Goal: Use online tool/utility: Utilize a website feature to perform a specific function

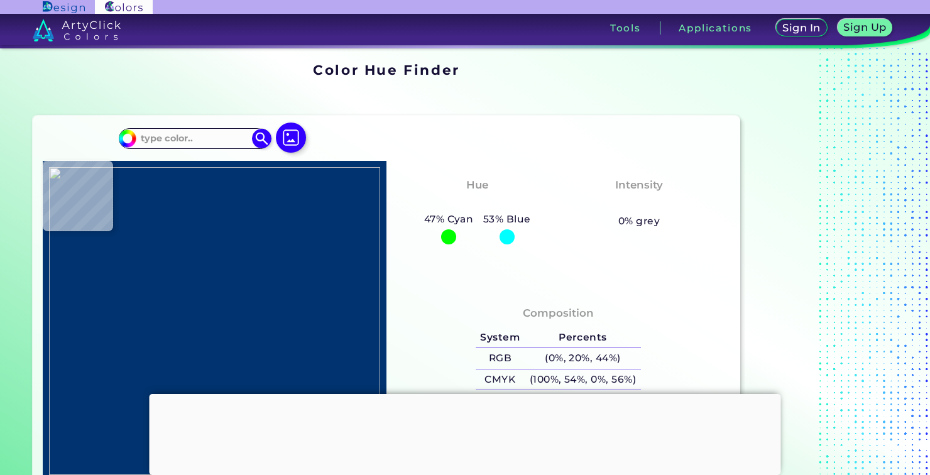
type input "#fc9afe"
type input "#FC9AFE"
type input "#fd98fc"
type input "#FD98FC"
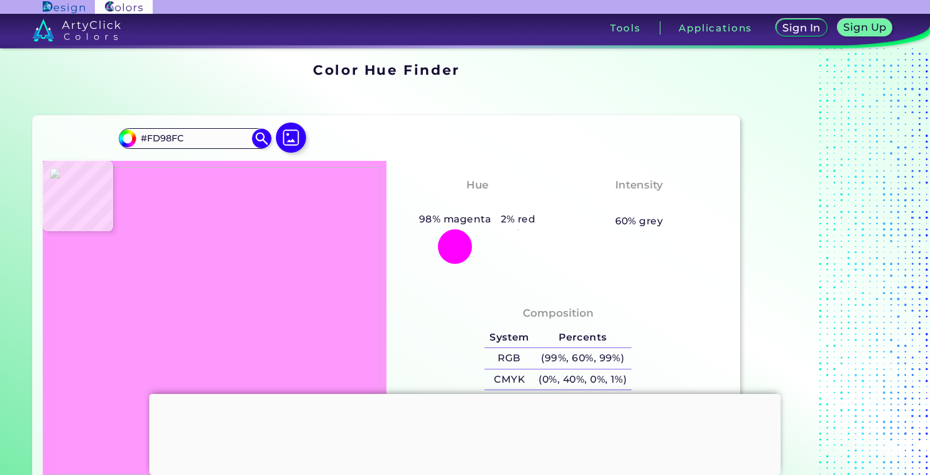
type input "#fe8ffd"
type input "#FE8FFD"
type input "#ff98ff"
type input "#FF98FF"
type input "#ff98ff"
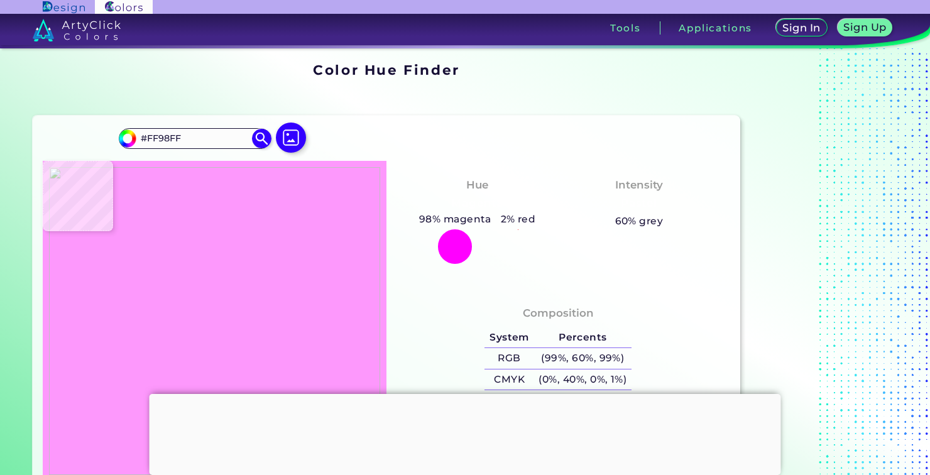
type input "#FF98FF"
type input "#fe8efe"
type input "#FE8EFE"
type input "#fe8ffd"
type input "#FE8FFD"
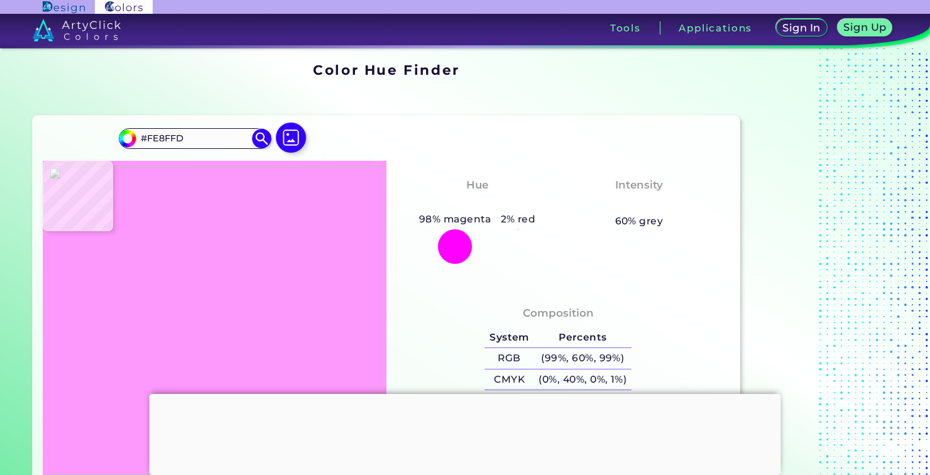
type input "#ff98ff"
type input "#FF98FF"
type input "#fe99fe"
type input "#FE99FE"
type input "#fe99ff"
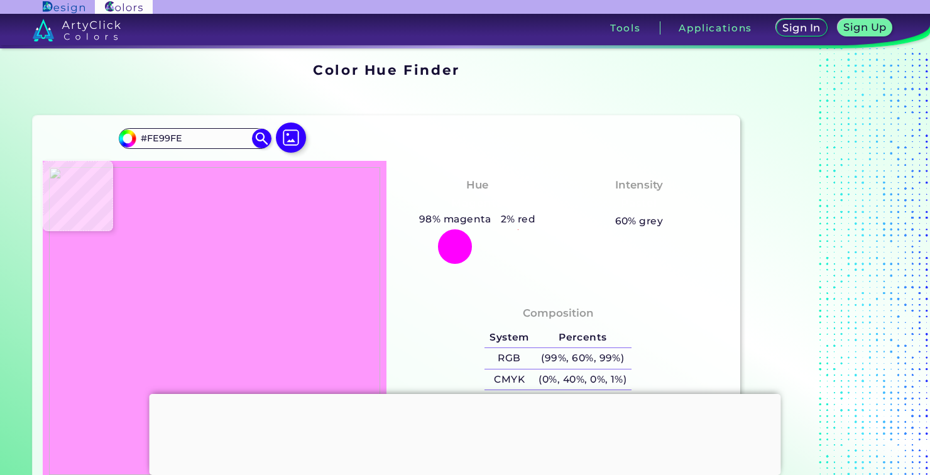
type input "#FE99FF"
type input "#fd98fd"
type input "#FD98FD"
type input "#fc9afd"
type input "#FC9AFD"
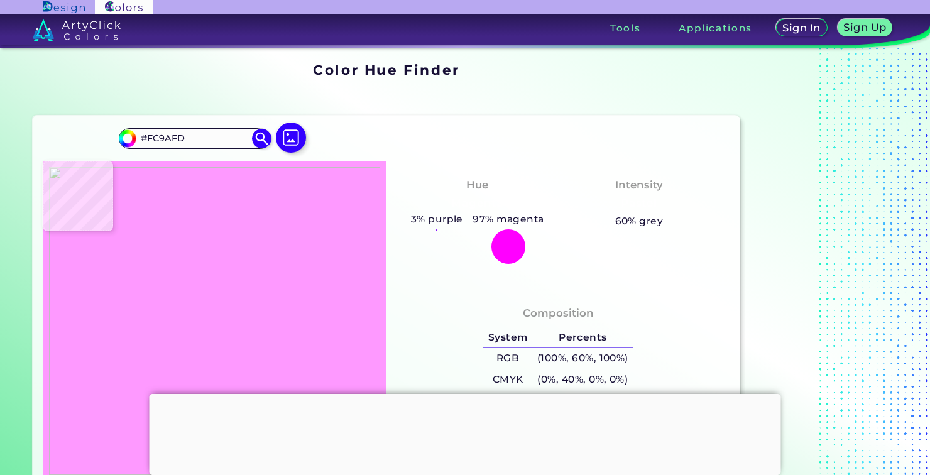
type input "#fb99fe"
type input "#FB99FE"
type input "#fb99fd"
type input "#FB99FD"
type input "#fc9afd"
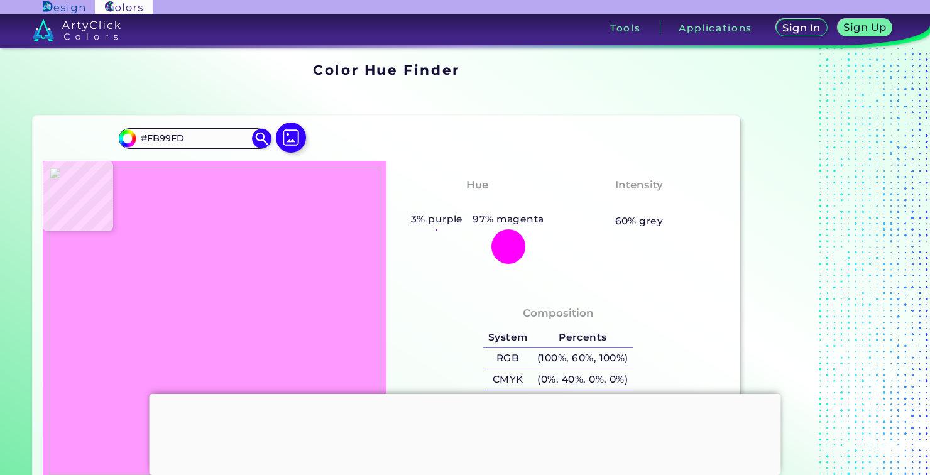
type input "#FC9AFD"
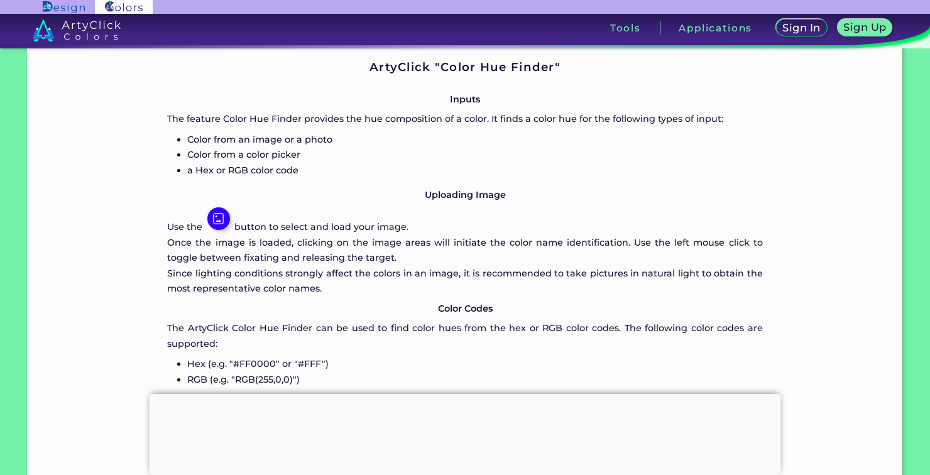
scroll to position [577, 0]
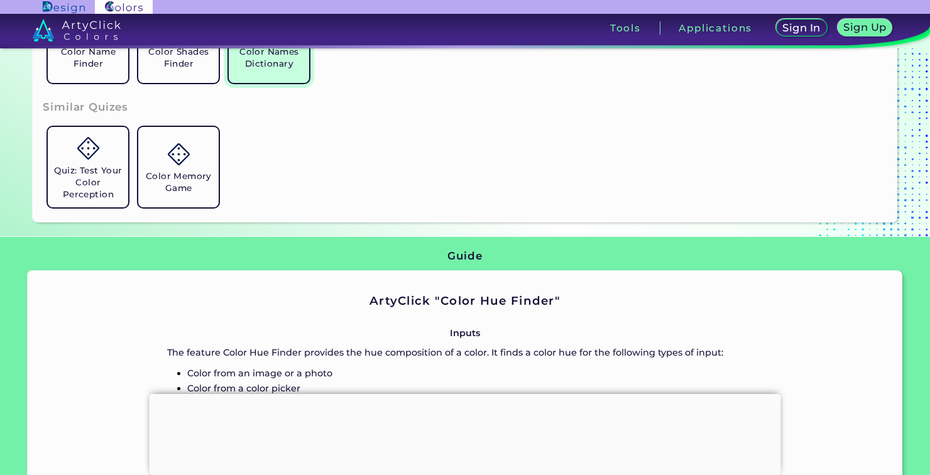
click at [253, 65] on h5 "Color Names Dictionary" at bounding box center [269, 58] width 70 height 24
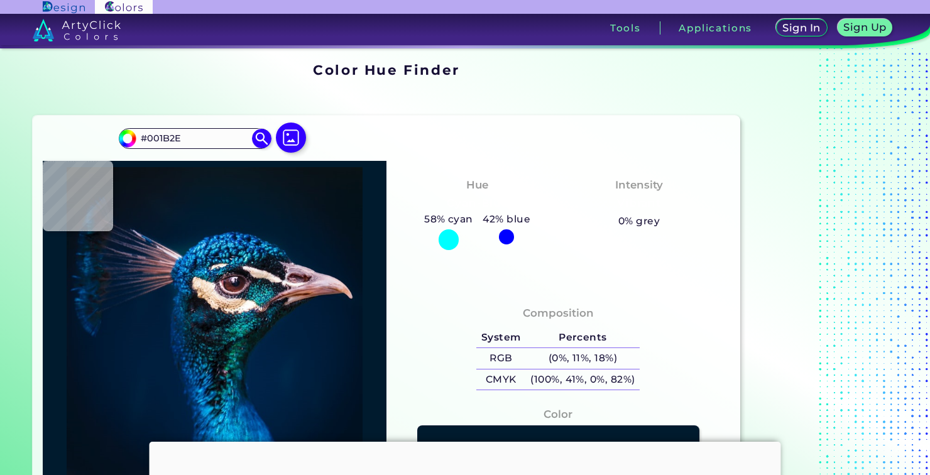
type input "#09161e"
type input "#09161E"
type input "#000000"
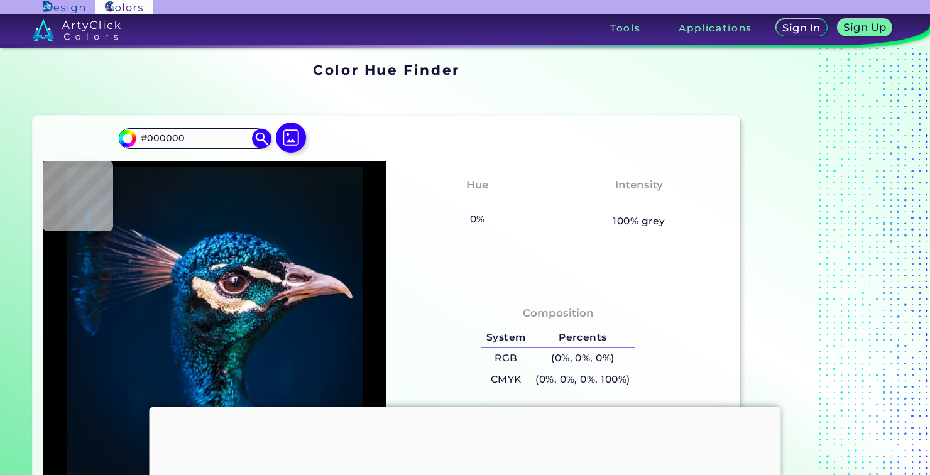
type input "#0a151e"
type input "#0A151E"
type input "#061927"
type input "#041a28"
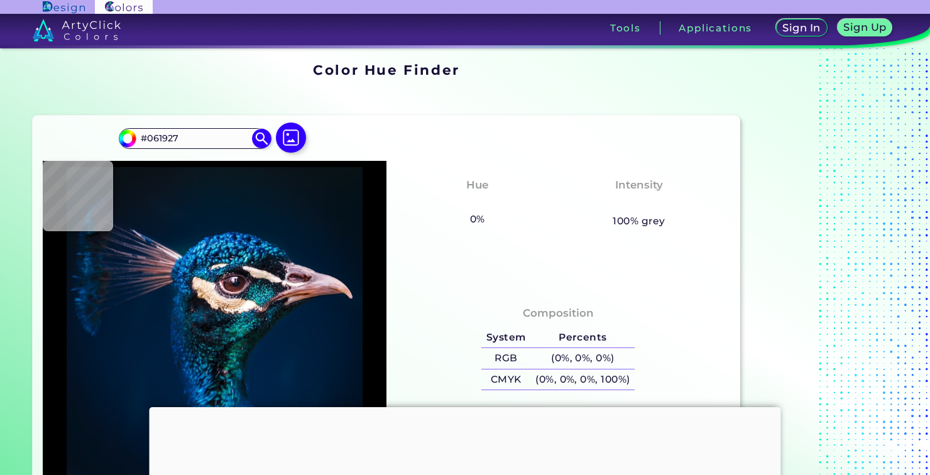
type input "#041A28"
type input "#021a2b"
type input "#021A2B"
type input "#001b2e"
type input "#001B2E"
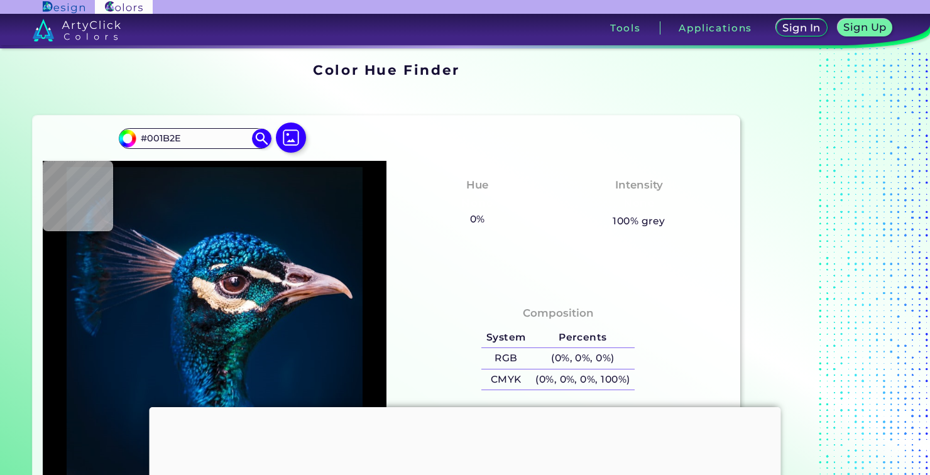
type input "#063d87"
type input "#063D87"
type input "#054997"
type input "#3ab1dc"
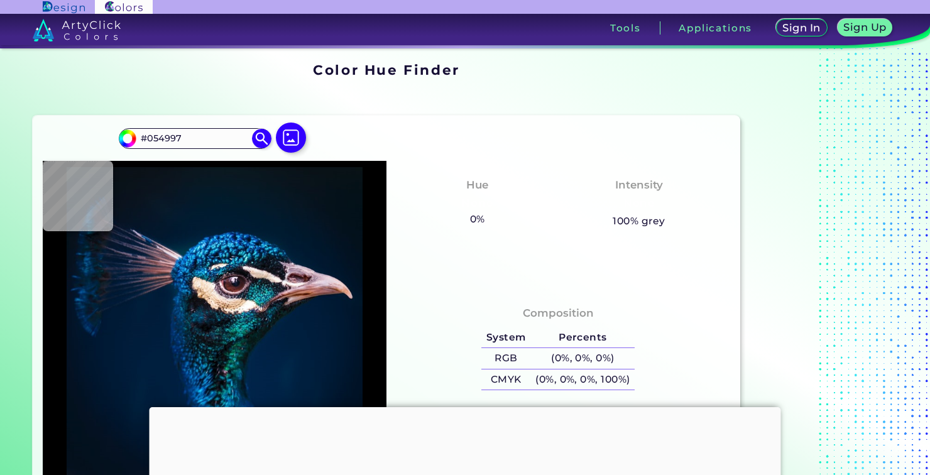
type input "#3AB1DC"
type input "#f0e4de"
type input "#F0E4DE"
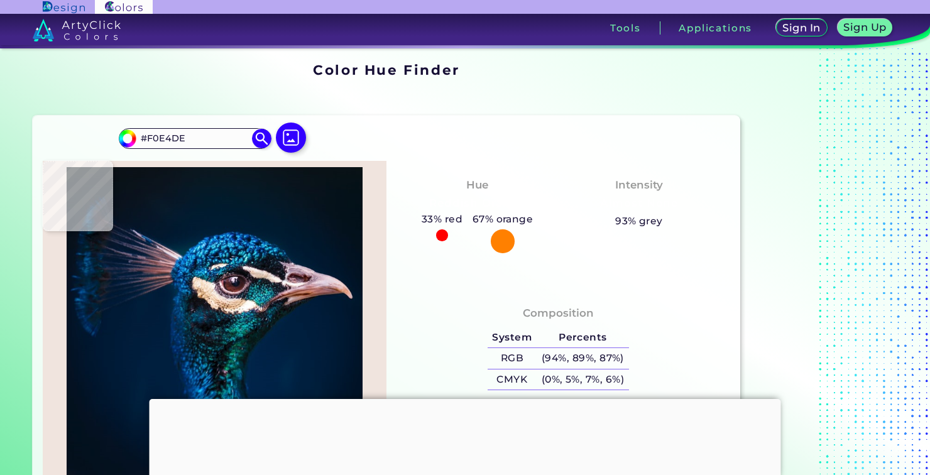
type input "#31232e"
type input "#31232E"
type input "#322737"
type input "#15262c"
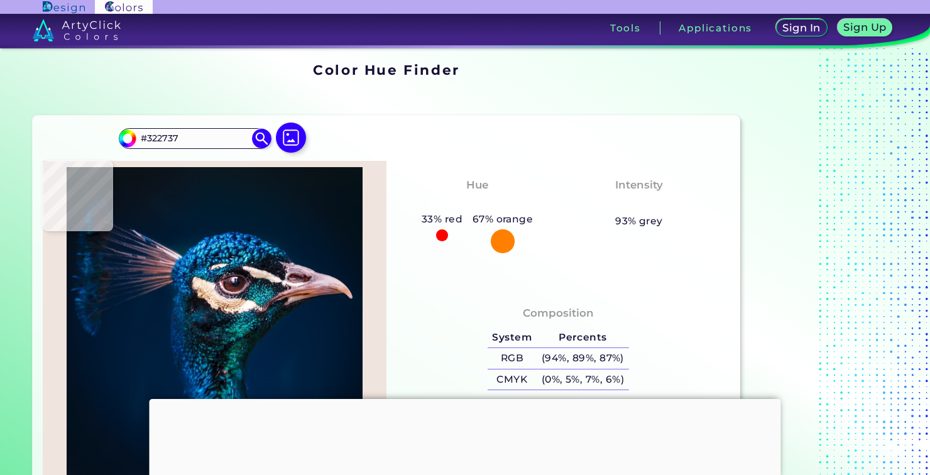
type input "#15262C"
type input "#0c2126"
type input "#0C2126"
type input "#08252d"
type input "#08252D"
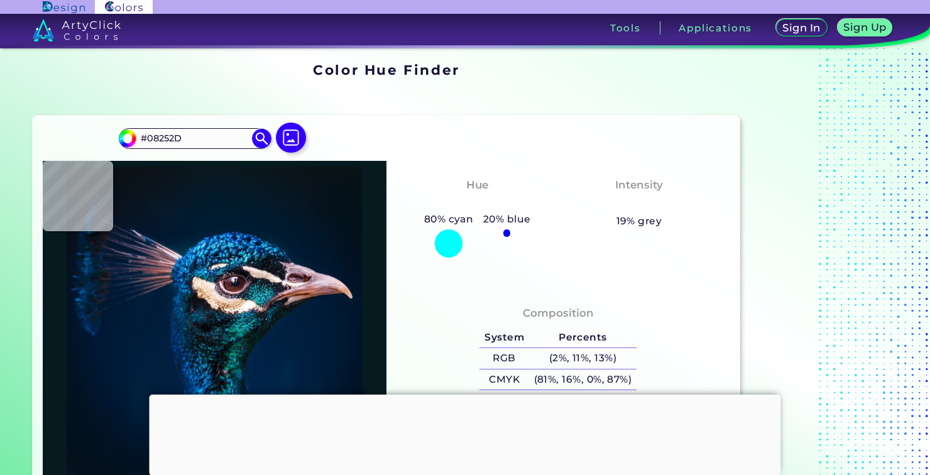
type input "#061b20"
type input "#061B20"
type input "#0a1016"
type input "#0A1016"
type input "#0e0e13"
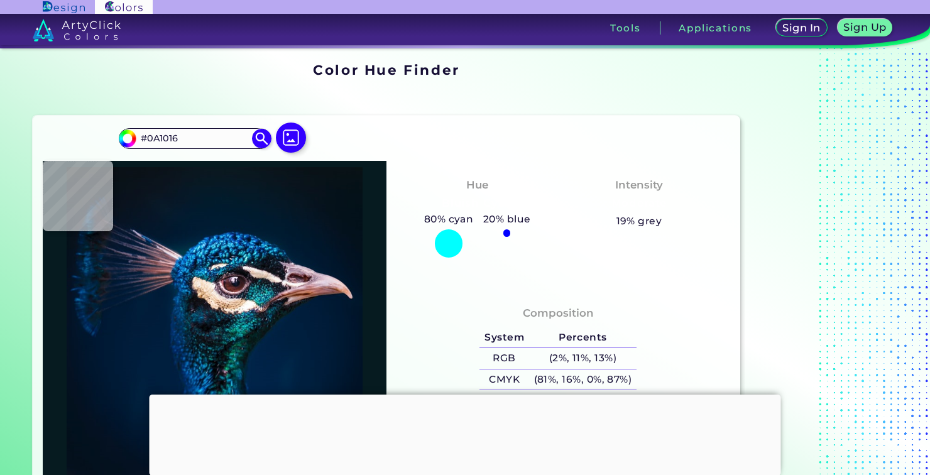
type input "#0E0E13"
type input "#100c12"
type input "#100C12"
type input "#1a121b"
type input "#1A121B"
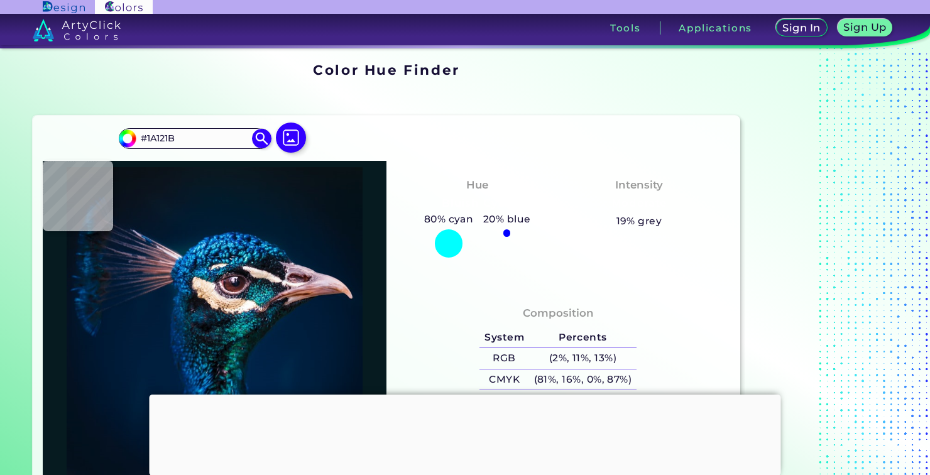
type input "#151216"
type input "#161719"
type input "#15121b"
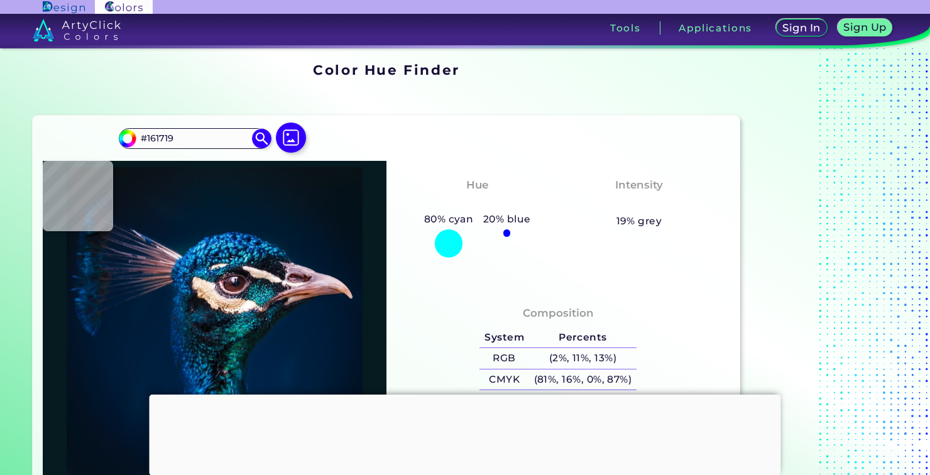
type input "#15121B"
type input "#110d18"
type input "#110D18"
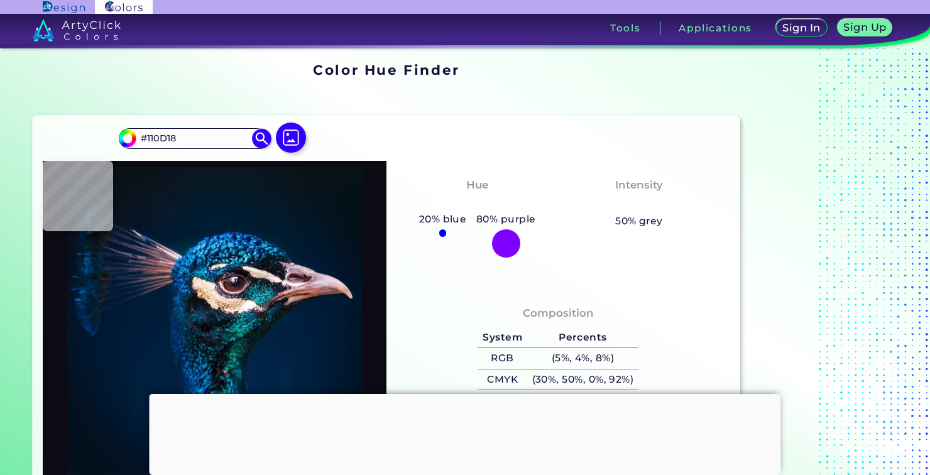
type input "#0e0a14"
type input "#0E0A14"
type input "#14111a"
type input "#14111A"
type input "#17121a"
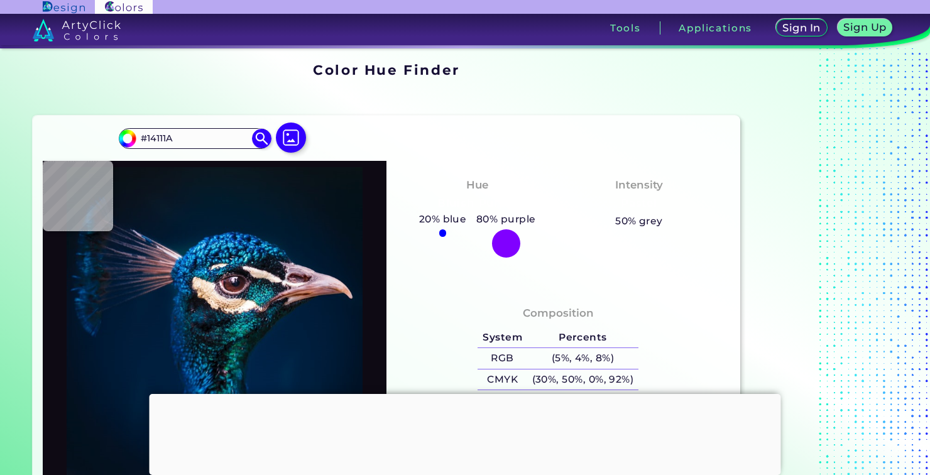
type input "#17121A"
type input "#150c0f"
type input "#150C0F"
type input "#1c1112"
type input "#1C1112"
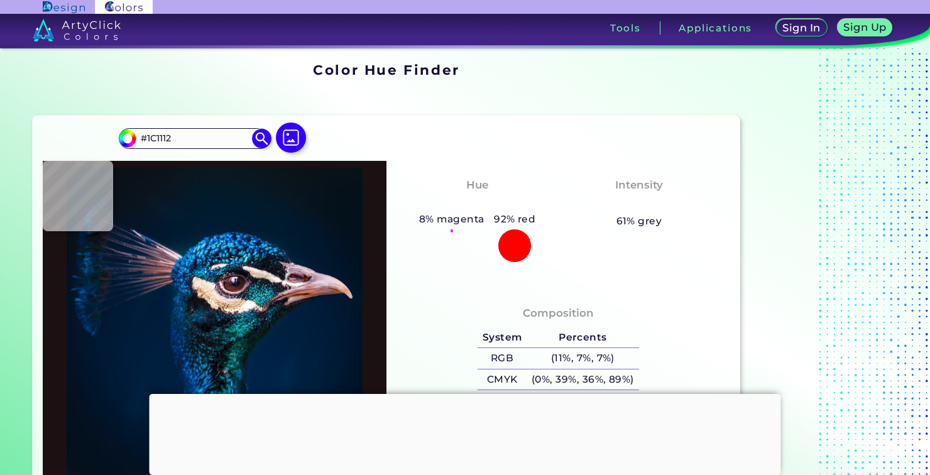
type input "#17121a"
type input "#17121A"
type input "#0b0814"
type input "#0B0814"
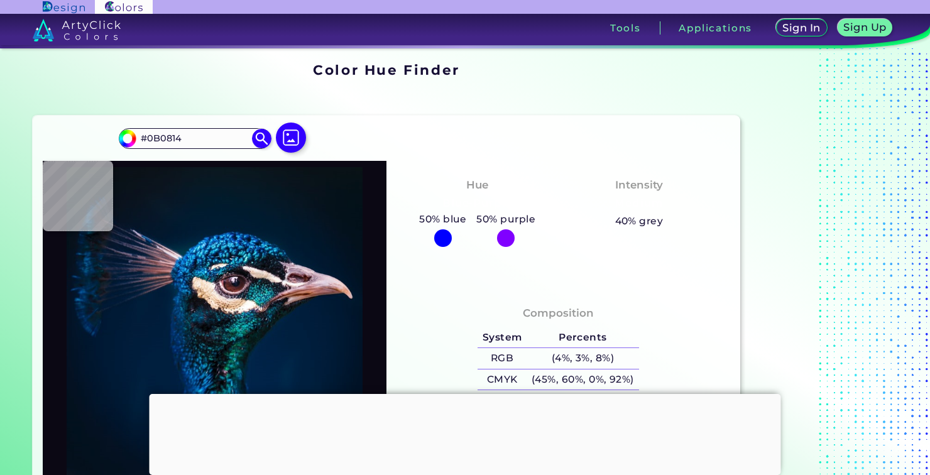
type input "#271b24"
type input "#271B24"
type input "#31232e"
type input "#31232E"
type input "#271b24"
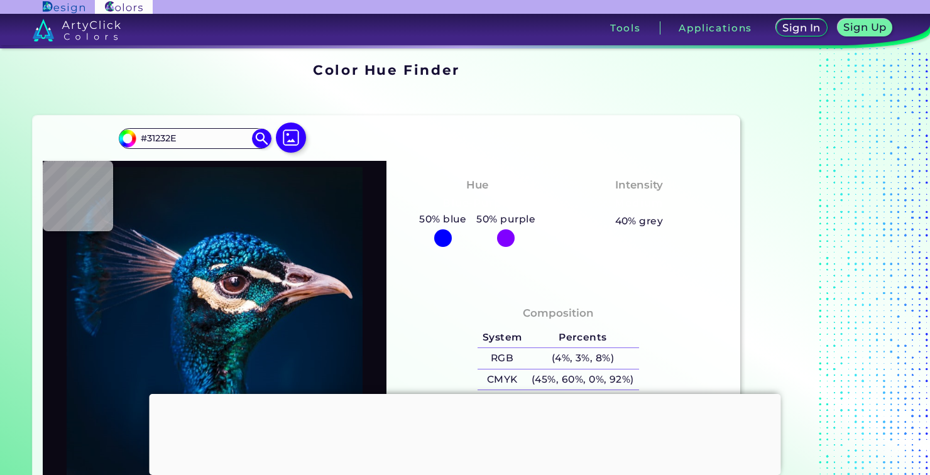
type input "#271B24"
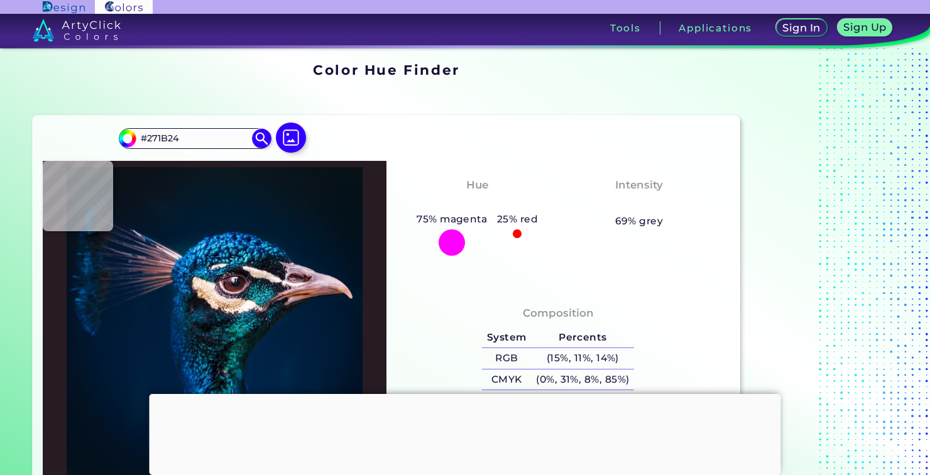
type input "#31232e"
type input "#31232E"
type input "#3e2d3a"
type input "#3E2D3A"
type input "#4d3d4a"
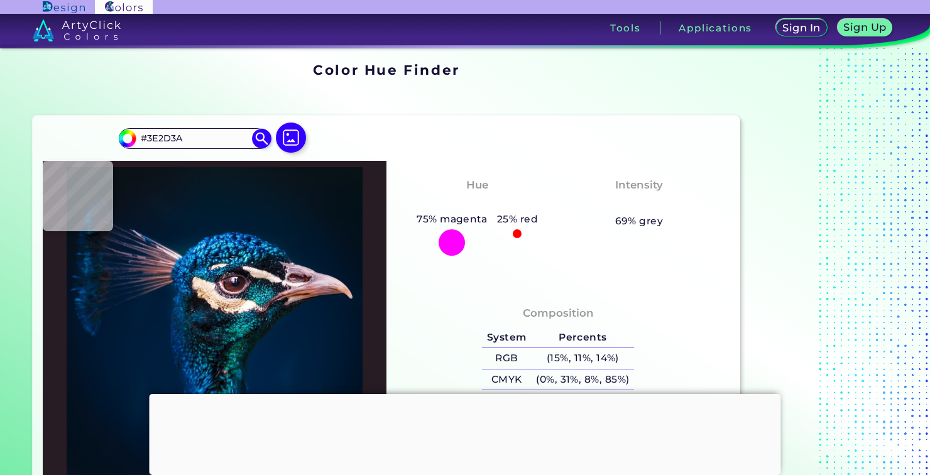
type input "#4D3D4A"
type input "#534253"
type input "#564657"
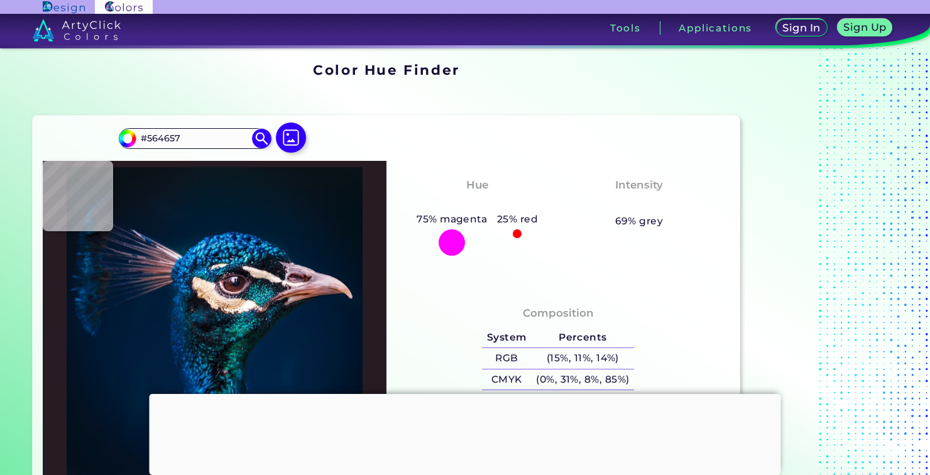
type input "#4e3f4e"
type input "#4E3F4E"
type input "#4b3e4a"
type input "#4B3E4A"
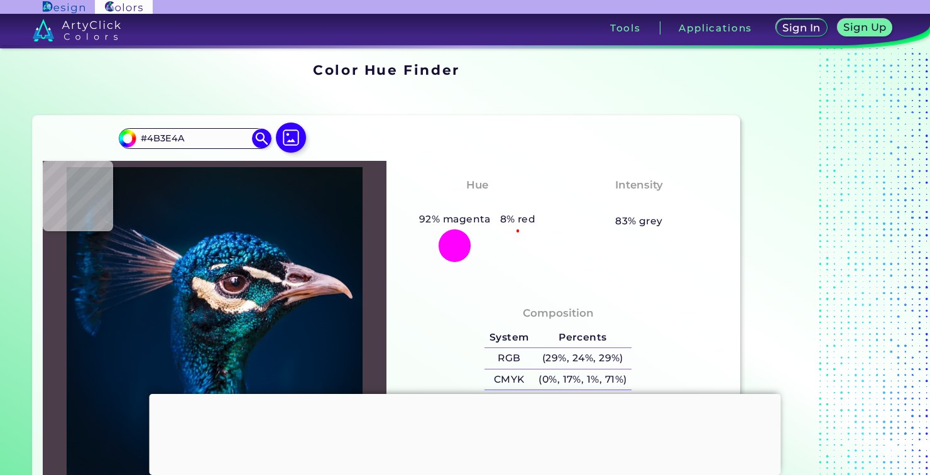
type input "#3c323b"
type input "#3C323B"
type input "#51474d"
type input "#51474D"
type input "#73696c"
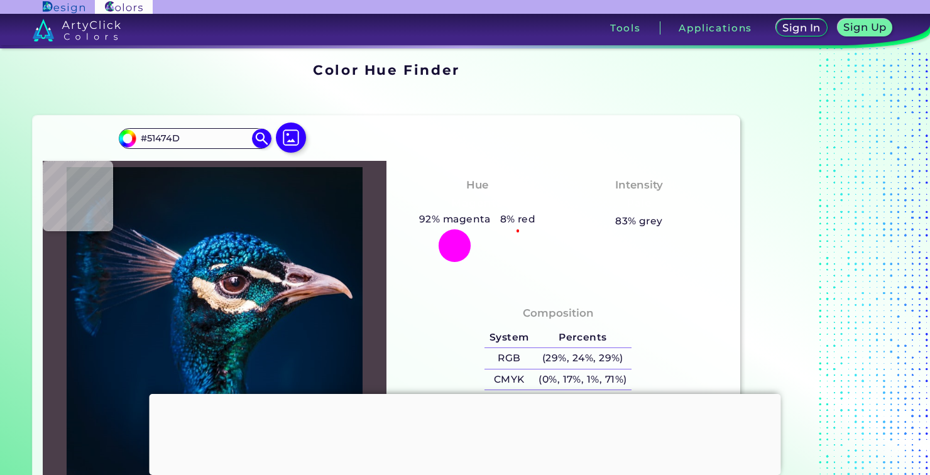
type input "#73696C"
type input "#a09493"
type input "#A09493"
type input "#998989"
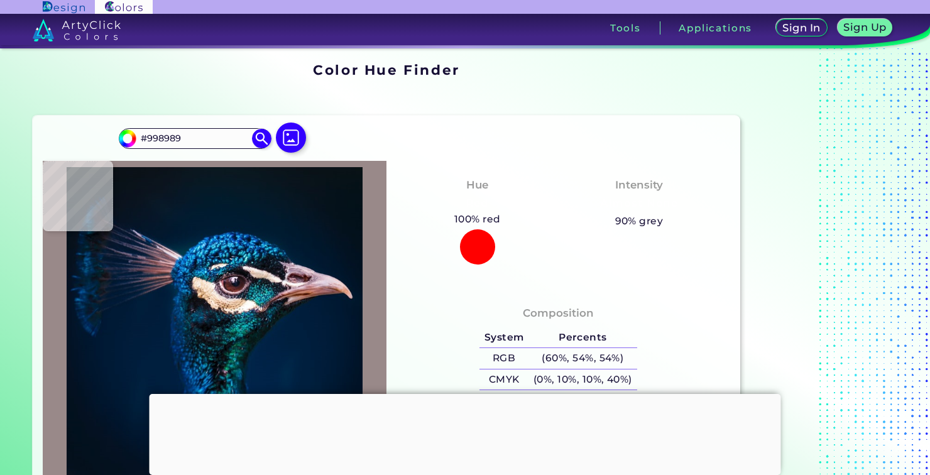
type input "#564b4e"
type input "#564B4E"
type input "#3c3342"
type input "#3C3342"
type input "#28242c"
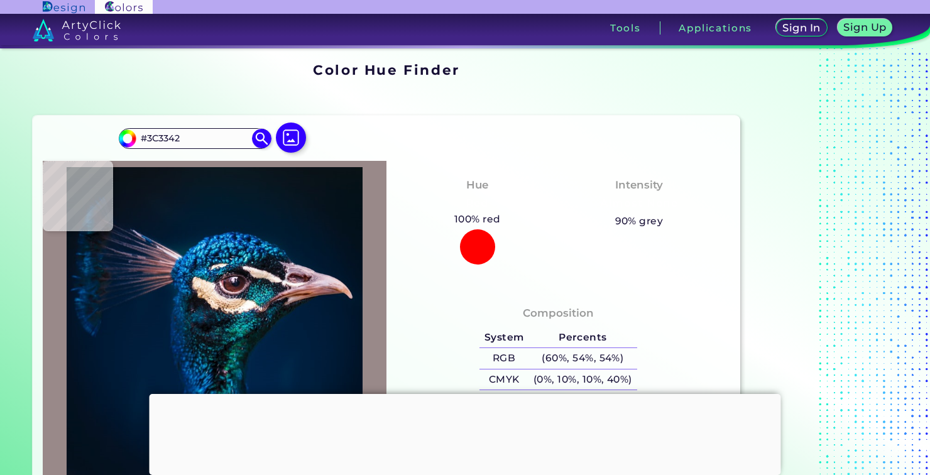
type input "#28242C"
type input "#a6828f"
type input "#A6828F"
type input "#ecd5bb"
type input "#ECD5BB"
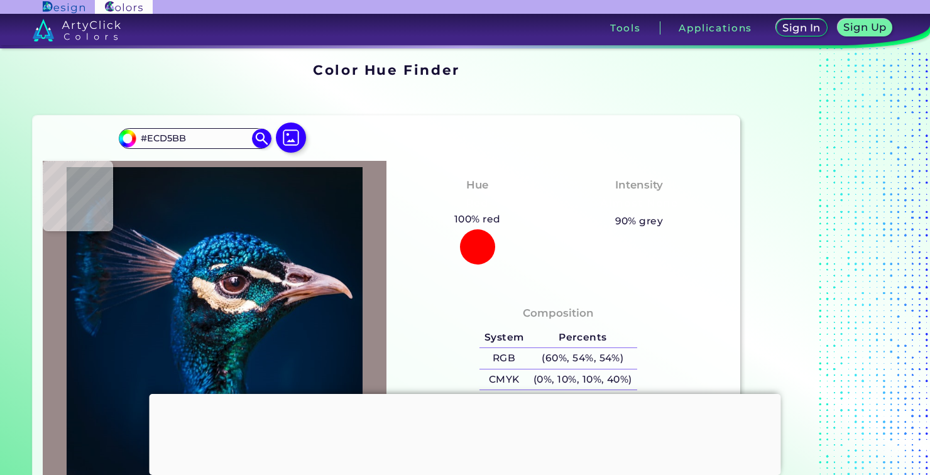
type input "#e6c0a4"
type input "#E6C0A4"
type input "#e5bc97"
type input "#E5BC97"
type input "#f8d3b0"
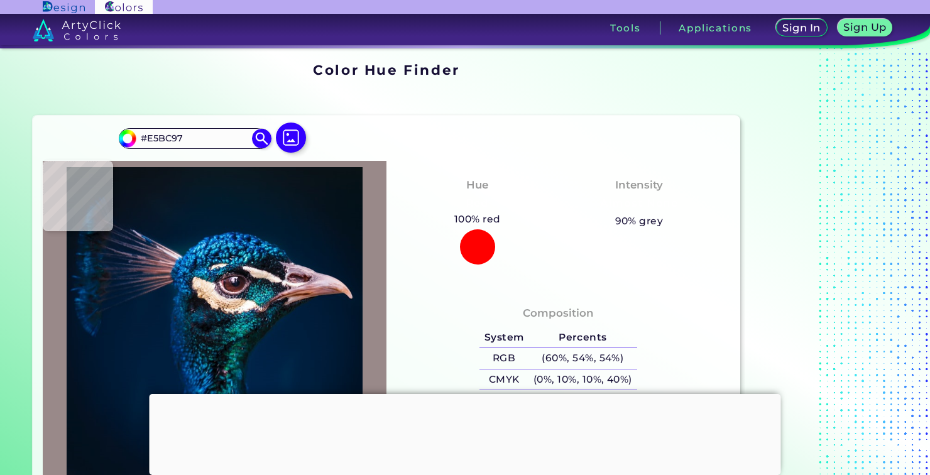
type input "#F8D3B0"
type input "#e8c39f"
type input "#E8C39F"
type input "#dec1a2"
type input "#DEC1A2"
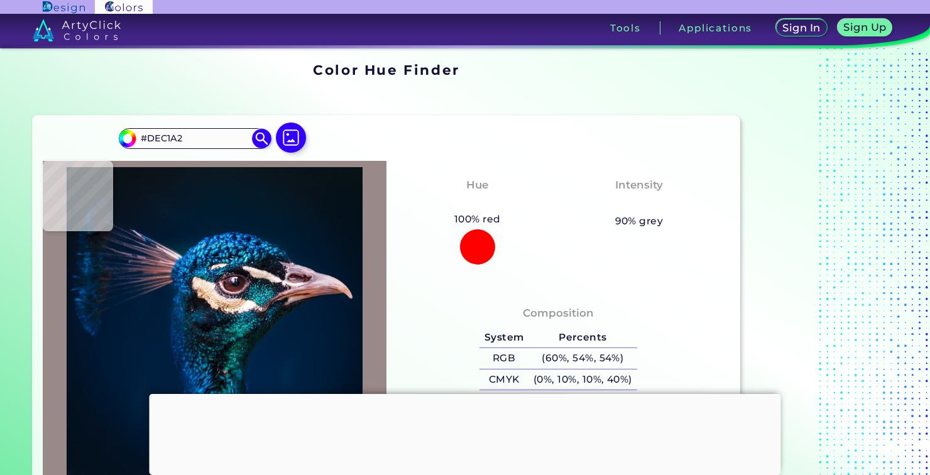
type input "#f9f5e7"
type input "#F9F5E7"
type input "#daccc8"
type input "#DACCC8"
type input "#1882ab"
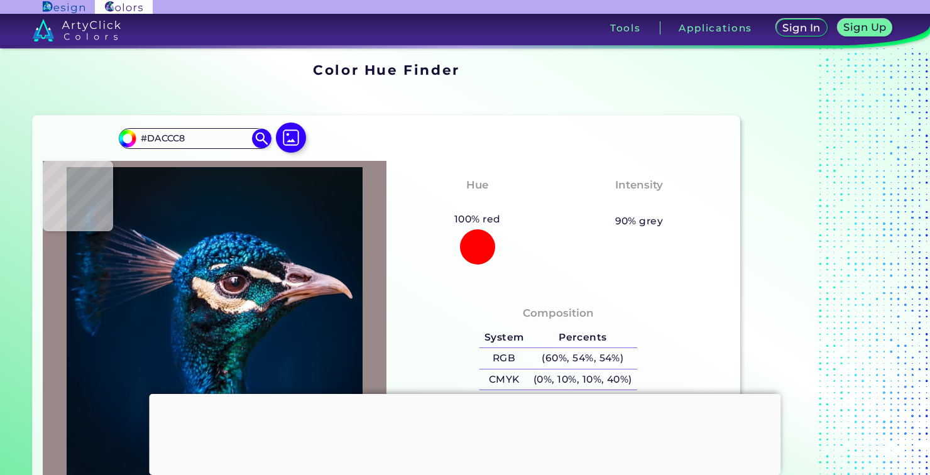
type input "#1882AB"
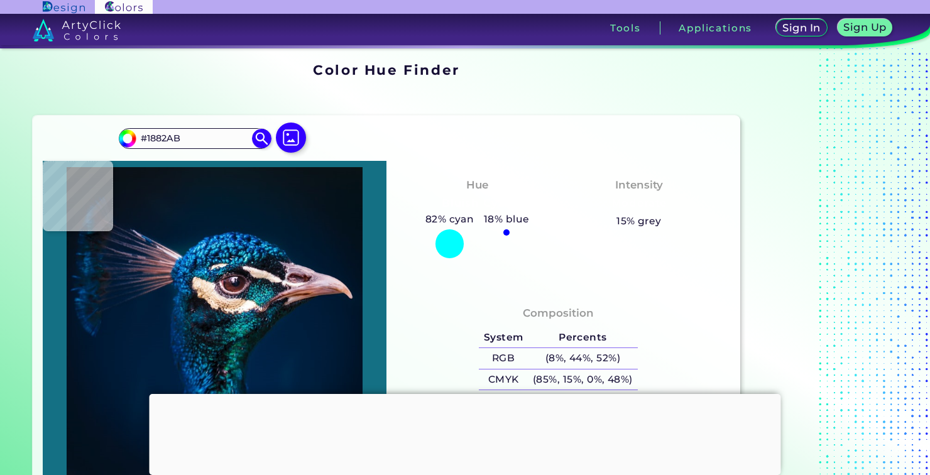
type input "#147084"
type input "#0e6373"
type input "#0E6373"
type input "#0c6972"
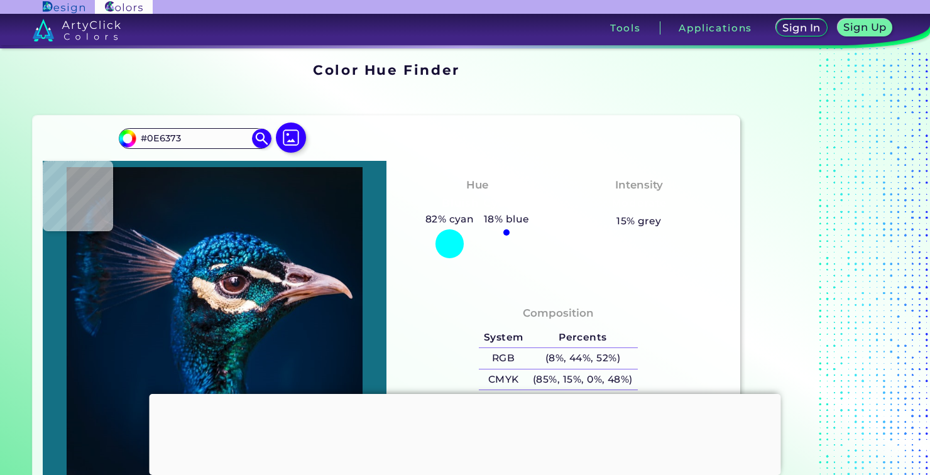
type input "#0C6972"
type input "#0e6373"
type input "#0E6373"
type input "#0c6972"
type input "#0C6972"
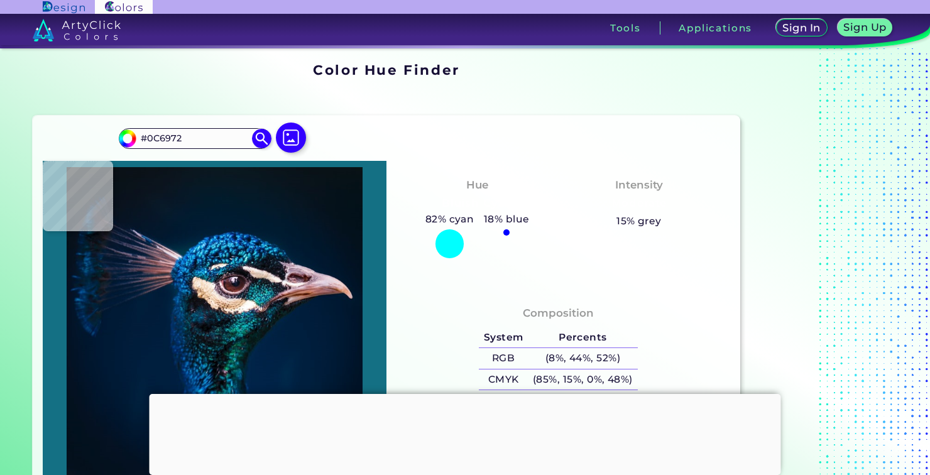
type input "#0d7274"
type input "#0D7274"
type input "#1c8682"
type input "#1C8682"
type input "#003e59"
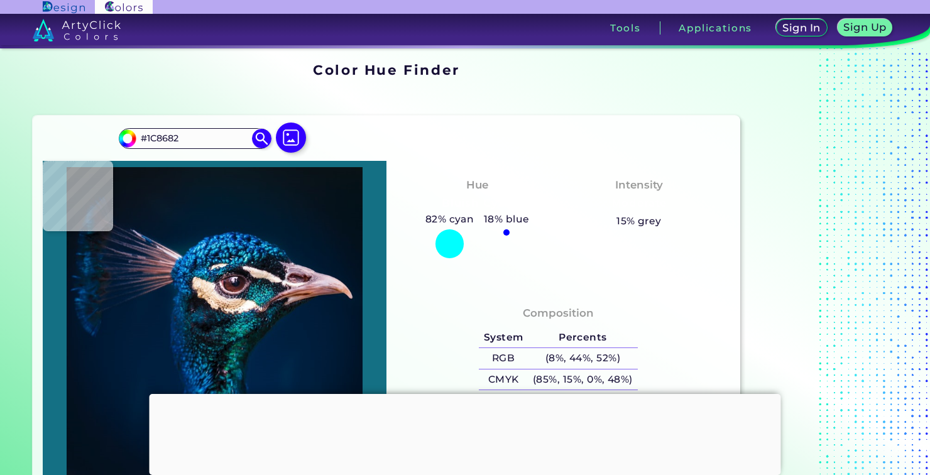
type input "#003E59"
type input "#01395c"
type input "#01395C"
type input "#104c71"
type input "#104C71"
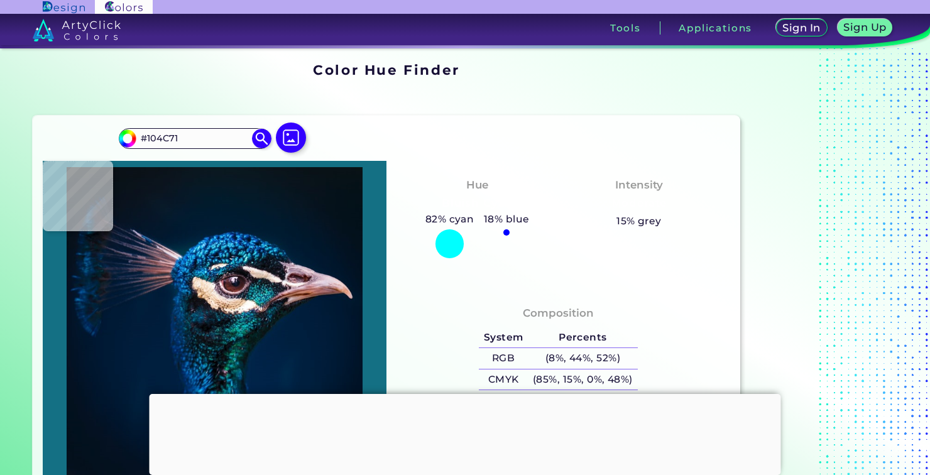
type input "#01395c"
type input "#01395C"
type input "#0d4c6b"
type input "#0D4C6B"
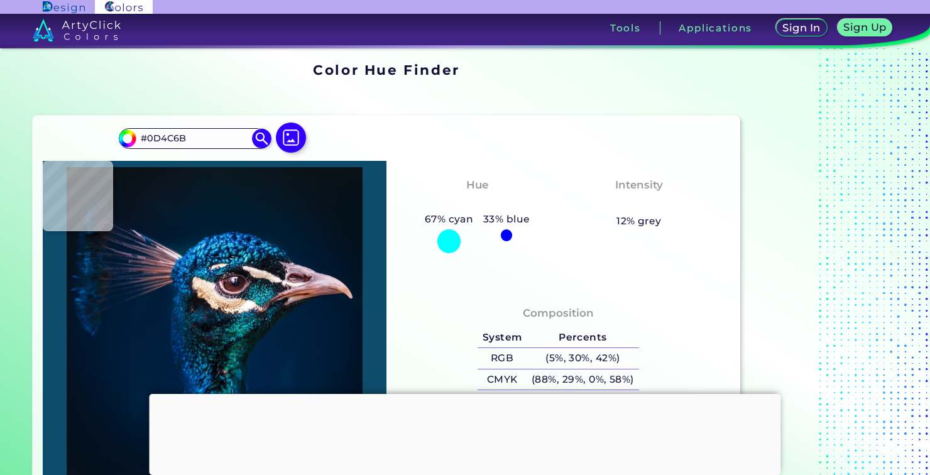
type input "#247993"
type input "#179d9e"
type input "#179D9E"
type input "#33686d"
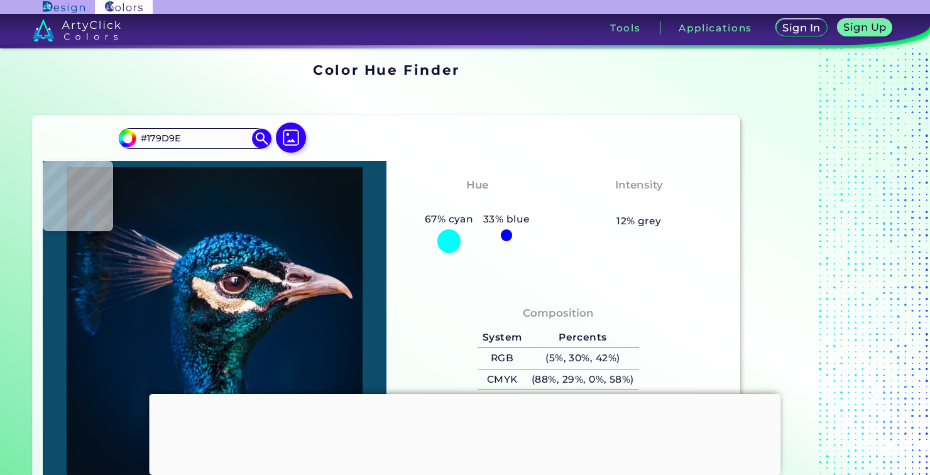
type input "#33686D"
type input "#26697c"
type input "#26697C"
type input "#00060f"
type input "#00060F"
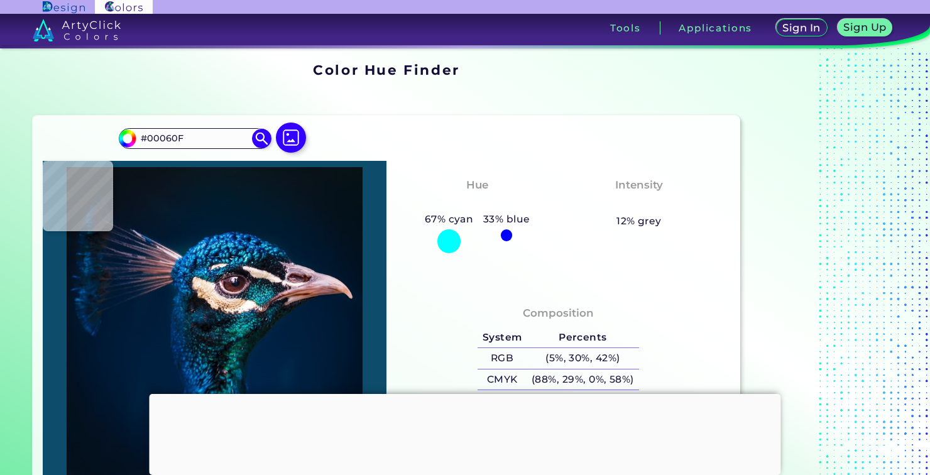
type input "#000510"
type input "#020816"
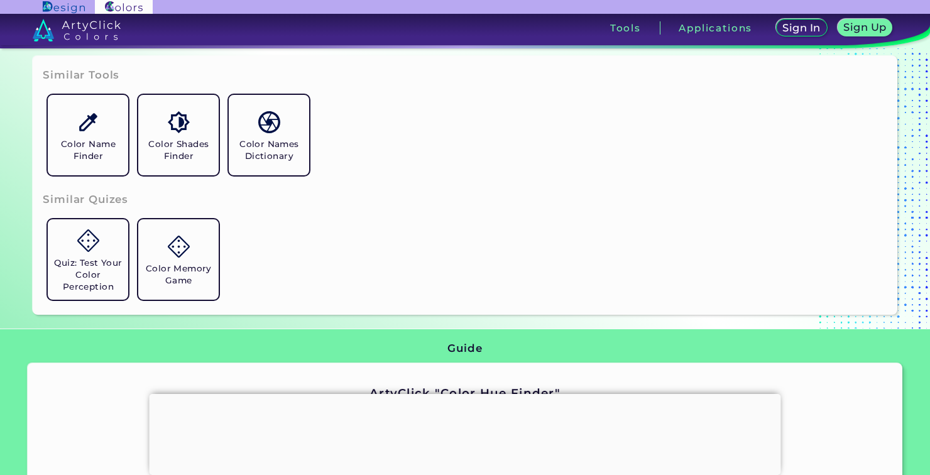
scroll to position [485, 0]
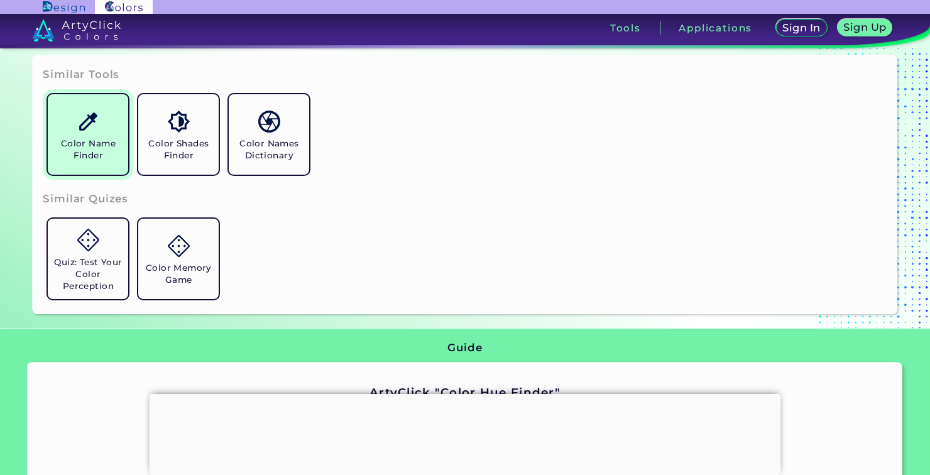
click at [70, 136] on link "Color Name Finder" at bounding box center [88, 134] width 91 height 91
